Goal: Ask a question

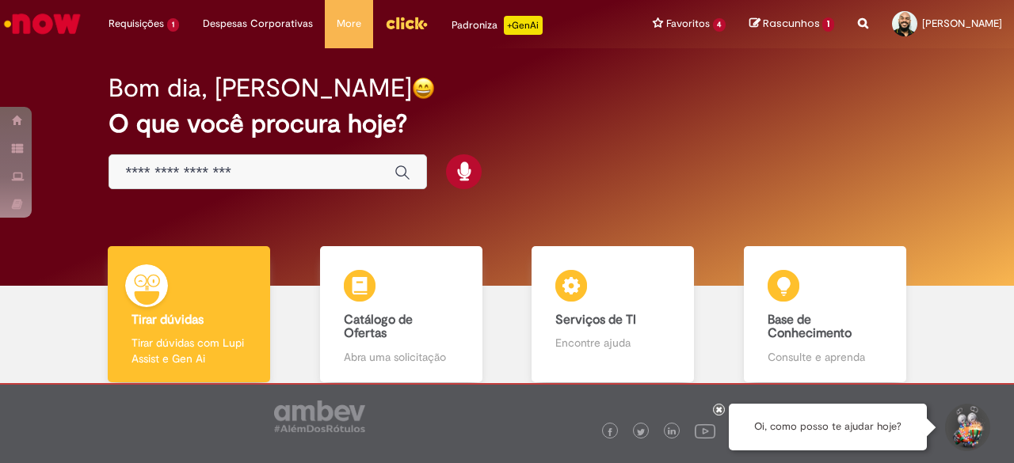
click at [223, 172] on input "Basta digitar aqui" at bounding box center [251, 173] width 253 height 18
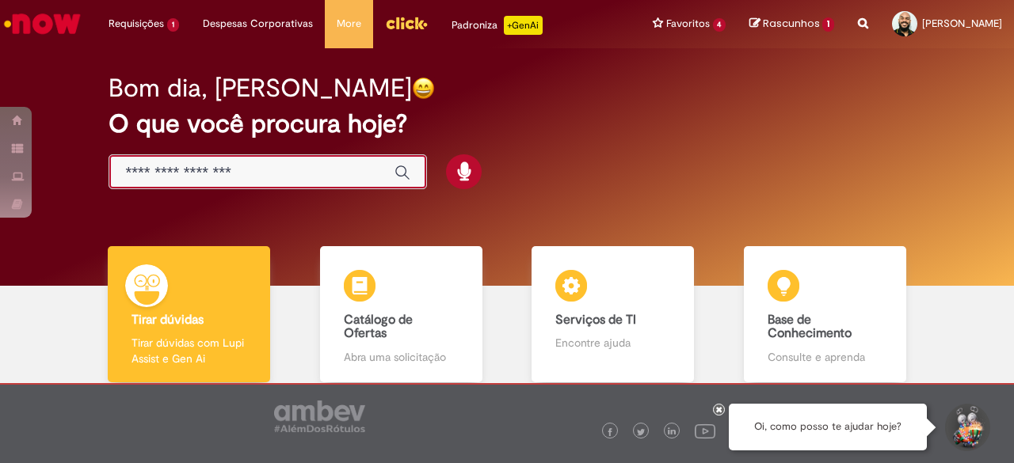
click at [223, 172] on input "Basta digitar aqui" at bounding box center [251, 173] width 253 height 18
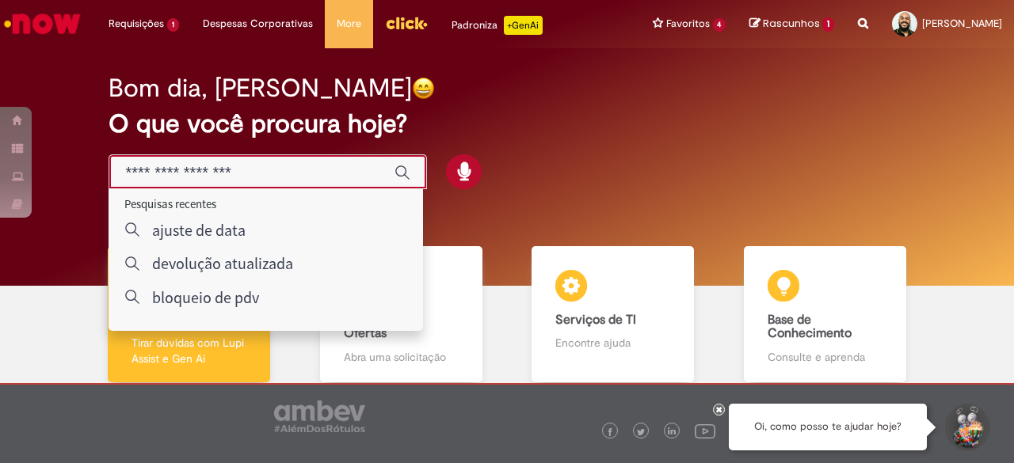
click at [223, 172] on input "Basta digitar aqui" at bounding box center [251, 173] width 253 height 18
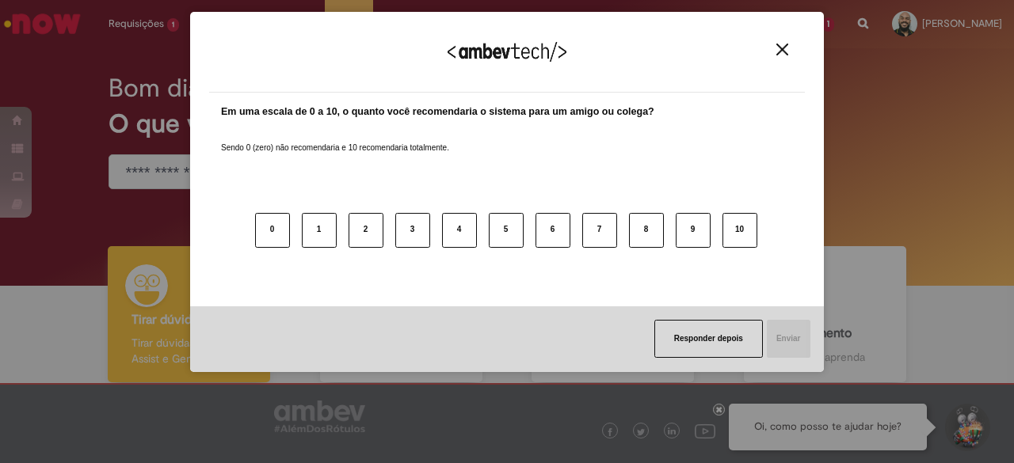
click at [784, 50] on img "Close" at bounding box center [782, 50] width 12 height 12
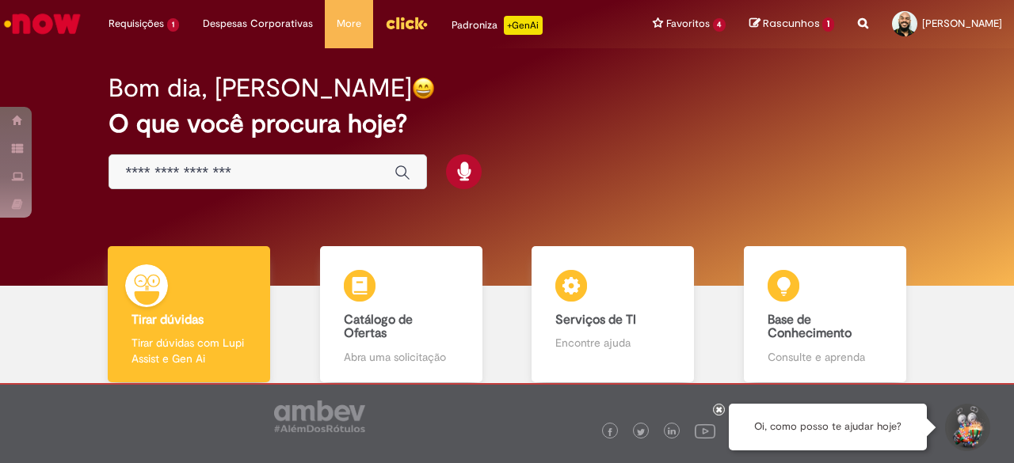
click at [313, 169] on input "Basta digitar aqui" at bounding box center [251, 173] width 253 height 18
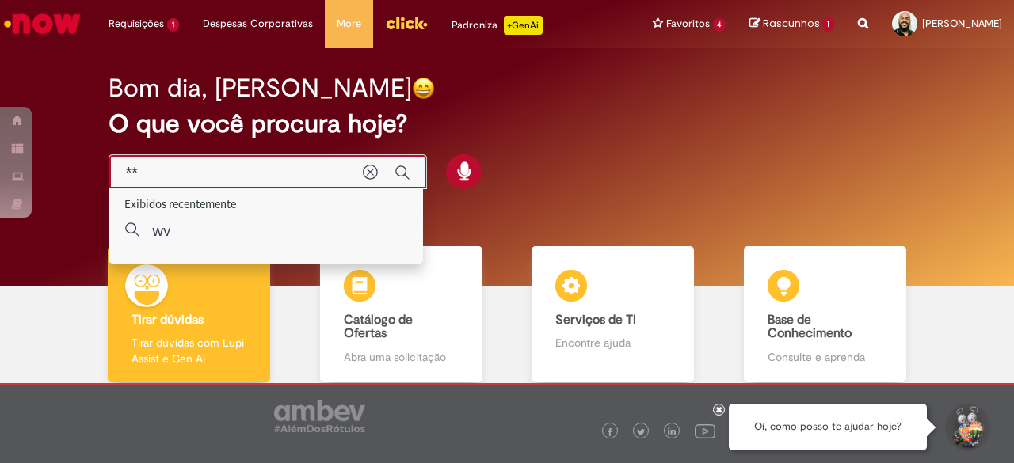
type input "***"
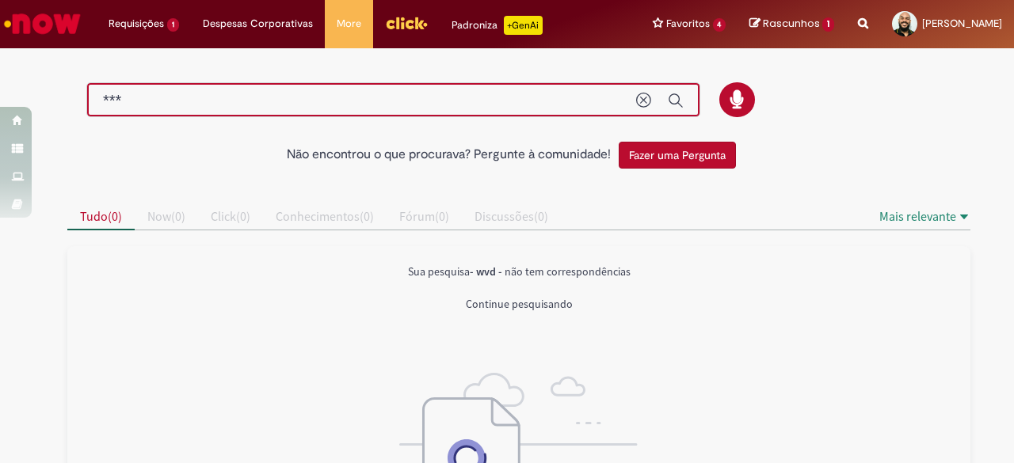
drag, startPoint x: 150, startPoint y: 99, endPoint x: 6, endPoint y: 86, distance: 145.5
click at [6, 86] on div "Não encontrou o que procurava? Pergunte à comunidade! Fazer uma Pergunta Cancel…" at bounding box center [507, 392] width 1014 height 683
click at [638, 96] on icon "Limpar termo de pesquisa" at bounding box center [644, 101] width 16 height 16
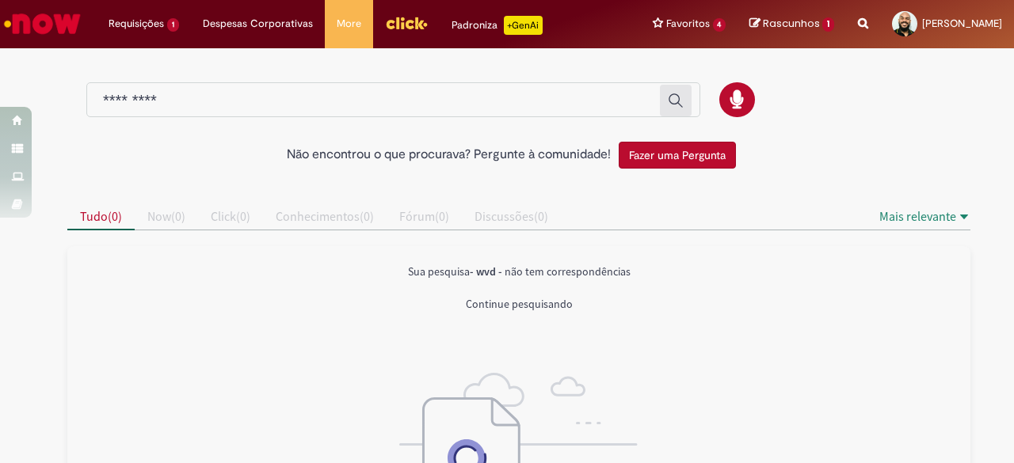
click at [850, 145] on div "Não encontrou o que procurava? Pergunte à comunidade! Fazer uma Pergunta" at bounding box center [506, 155] width 903 height 27
click at [849, 145] on div "Não encontrou o que procurava? Pergunte à comunidade! Fazer uma Pergunta" at bounding box center [506, 155] width 903 height 27
click at [516, 112] on div "Global" at bounding box center [393, 100] width 614 height 36
click at [509, 102] on input "Pesquisar" at bounding box center [377, 101] width 549 height 18
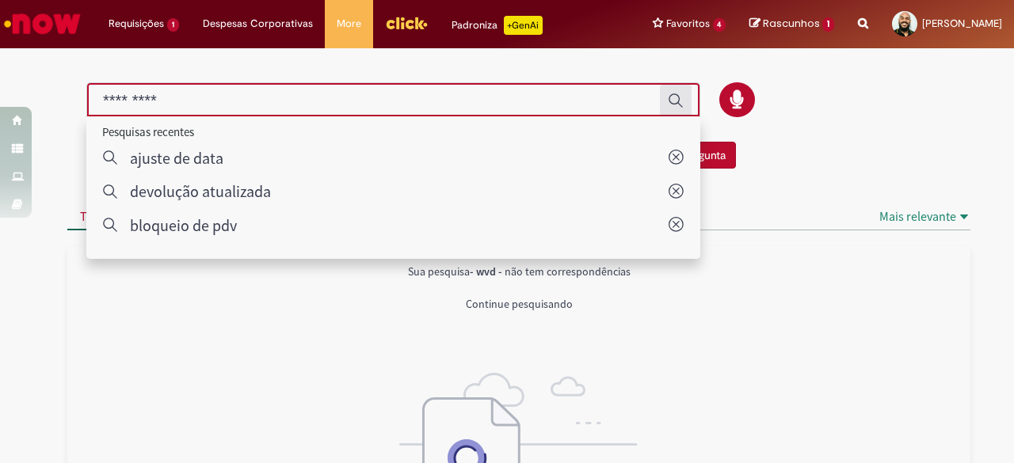
click at [509, 102] on input "Pesquisar" at bounding box center [377, 101] width 549 height 18
click at [190, 108] on input "Pesquisar" at bounding box center [377, 101] width 549 height 18
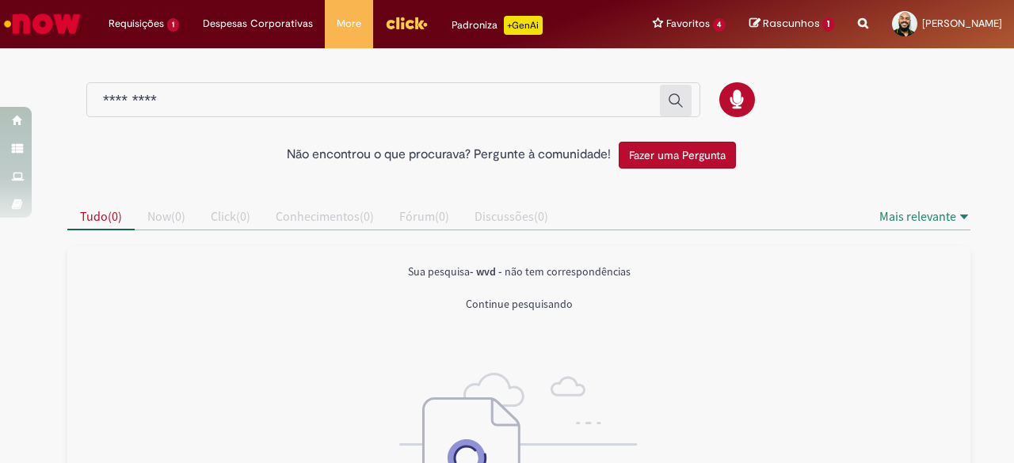
click at [6, 294] on div "Não encontrou o que procurava? Pergunte à comunidade! Fazer uma Pergunta Cancel…" at bounding box center [507, 392] width 1014 height 683
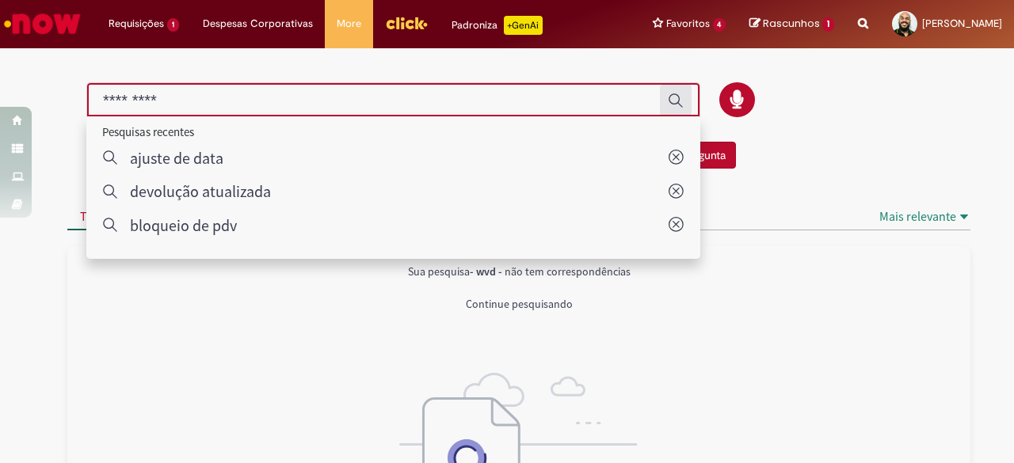
click at [211, 102] on input "Pesquisar" at bounding box center [377, 101] width 549 height 18
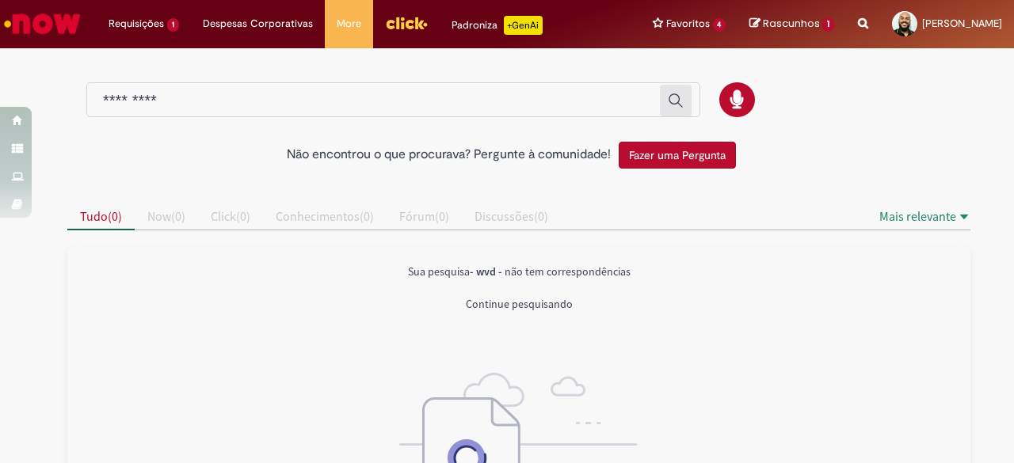
click at [831, 72] on div at bounding box center [506, 92] width 903 height 83
click at [537, 87] on div "Global" at bounding box center [393, 100] width 614 height 36
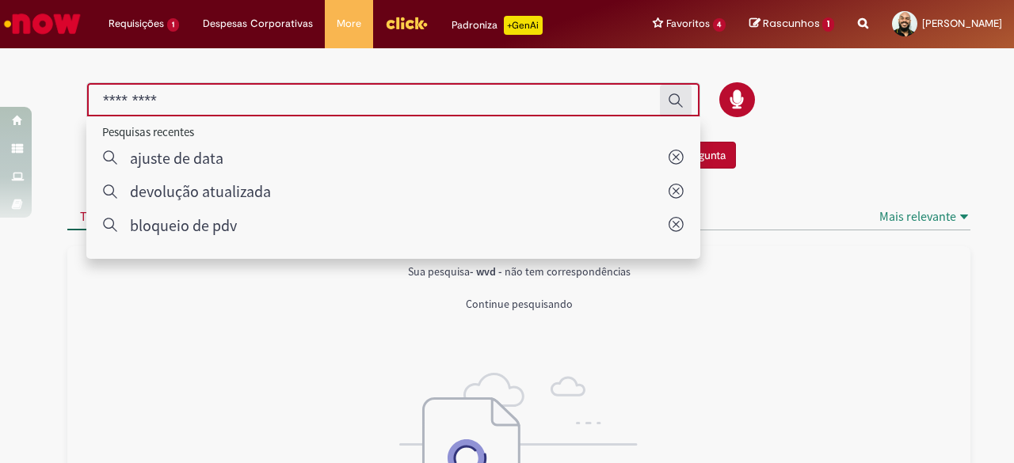
click at [532, 97] on input "Pesquisar" at bounding box center [377, 101] width 549 height 18
click at [803, 67] on div at bounding box center [506, 92] width 903 height 83
